Goal: Information Seeking & Learning: Learn about a topic

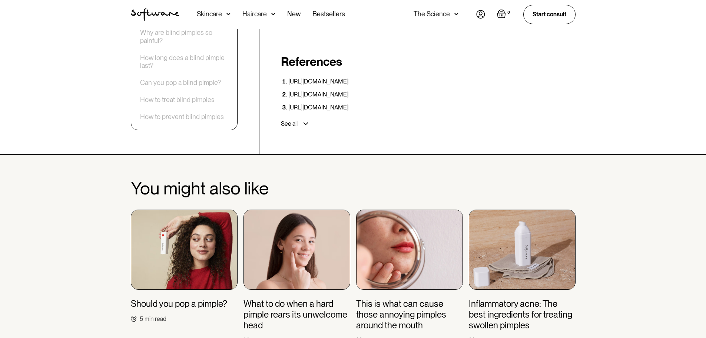
scroll to position [2520, 0]
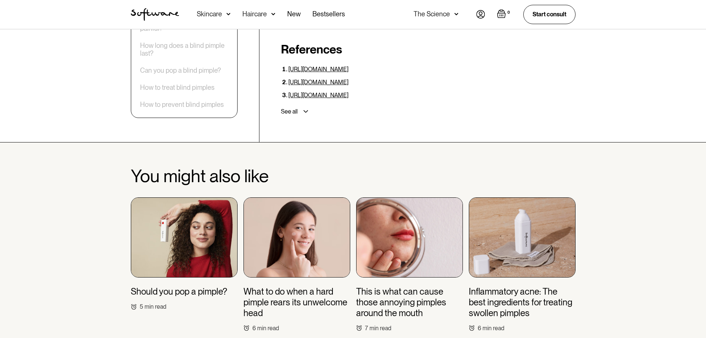
click at [372, 286] on h3 "This is what can cause those annoying pimples around the mouth" at bounding box center [409, 302] width 107 height 32
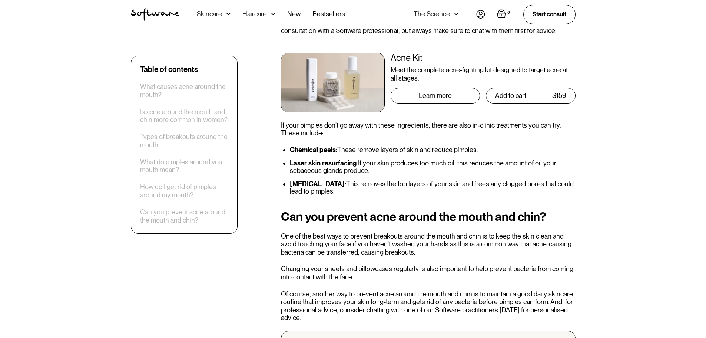
scroll to position [1704, 0]
